Goal: Entertainment & Leisure: Consume media (video, audio)

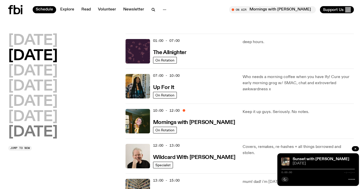
click at [52, 136] on h2 "[DATE]" at bounding box center [32, 132] width 49 height 14
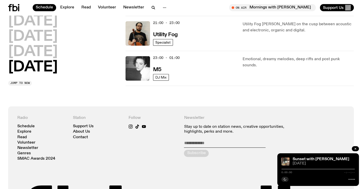
scroll to position [388, 0]
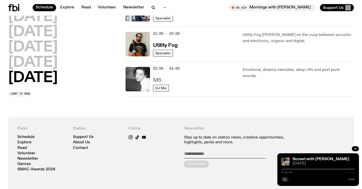
click at [156, 79] on h3 "M5" at bounding box center [157, 80] width 8 height 5
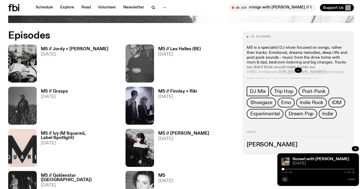
scroll to position [255, 0]
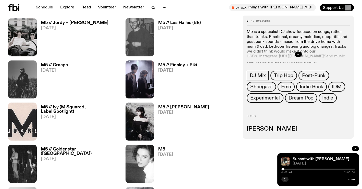
click at [28, 42] on img at bounding box center [22, 37] width 29 height 38
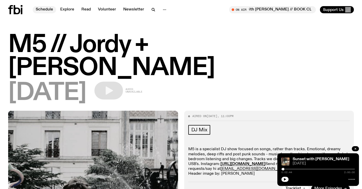
click at [35, 8] on link "Schedule" at bounding box center [44, 9] width 23 height 7
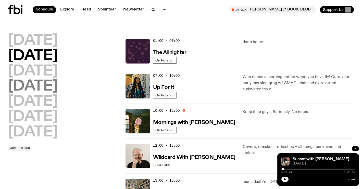
click at [40, 86] on h2 "[DATE]" at bounding box center [32, 86] width 49 height 14
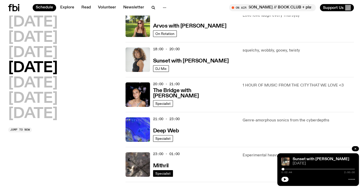
scroll to position [197, 0]
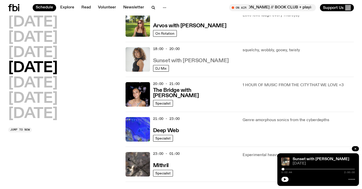
click at [177, 58] on h3 "Sunset with [PERSON_NAME]" at bounding box center [191, 60] width 76 height 5
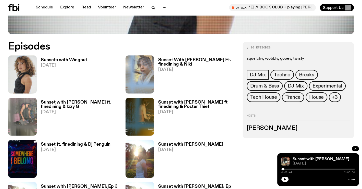
scroll to position [222, 0]
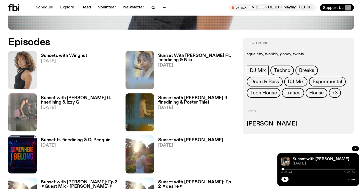
click at [68, 52] on div "Sunsets with Wingnut [DATE]" at bounding box center [62, 70] width 51 height 38
click at [64, 56] on h3 "Sunsets with Wingnut" at bounding box center [64, 56] width 46 height 4
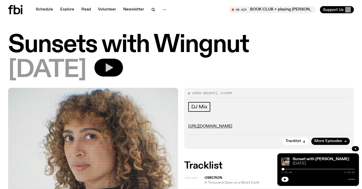
click at [123, 70] on button "button" at bounding box center [108, 68] width 29 height 18
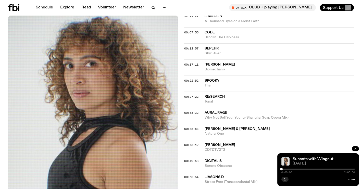
scroll to position [213, 0]
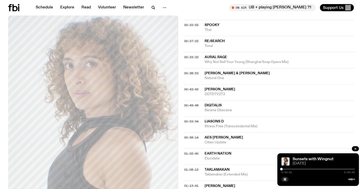
click at [308, 169] on div at bounding box center [317, 169] width 73 height 1
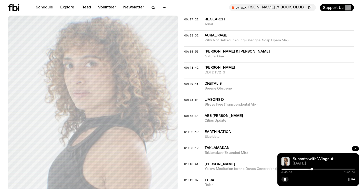
scroll to position [229, 0]
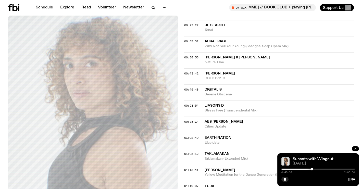
click at [215, 88] on span "Digitalis" at bounding box center [213, 90] width 17 height 4
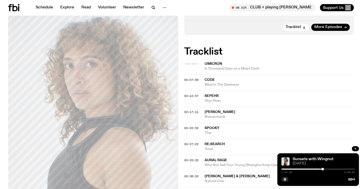
scroll to position [0, 0]
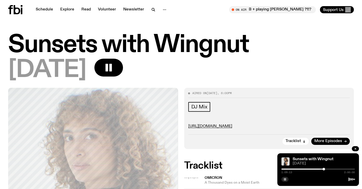
click at [283, 178] on button "button" at bounding box center [284, 179] width 7 height 5
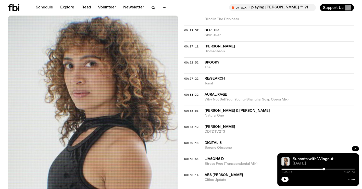
scroll to position [7, 0]
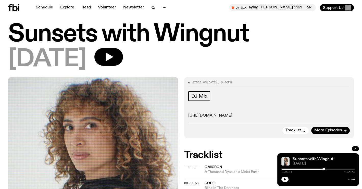
click at [206, 117] on link "[URL][DOMAIN_NAME]" at bounding box center [210, 116] width 44 height 4
